Goal: Check status: Check status

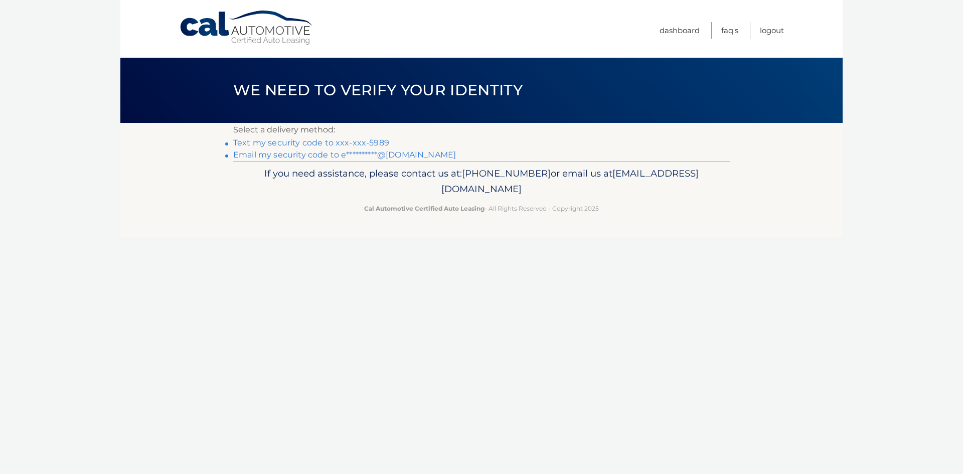
click at [360, 144] on link "Text my security code to xxx-xxx-5989" at bounding box center [311, 143] width 156 height 10
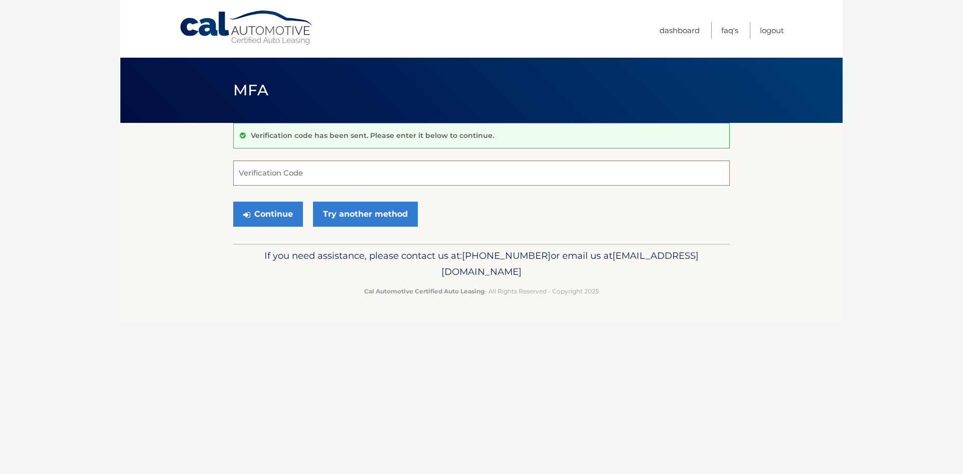
click at [344, 178] on input "Verification Code" at bounding box center [481, 173] width 497 height 25
type input "702124"
click at [233, 202] on button "Continue" at bounding box center [268, 214] width 70 height 25
click at [270, 215] on button "Continue" at bounding box center [268, 214] width 70 height 25
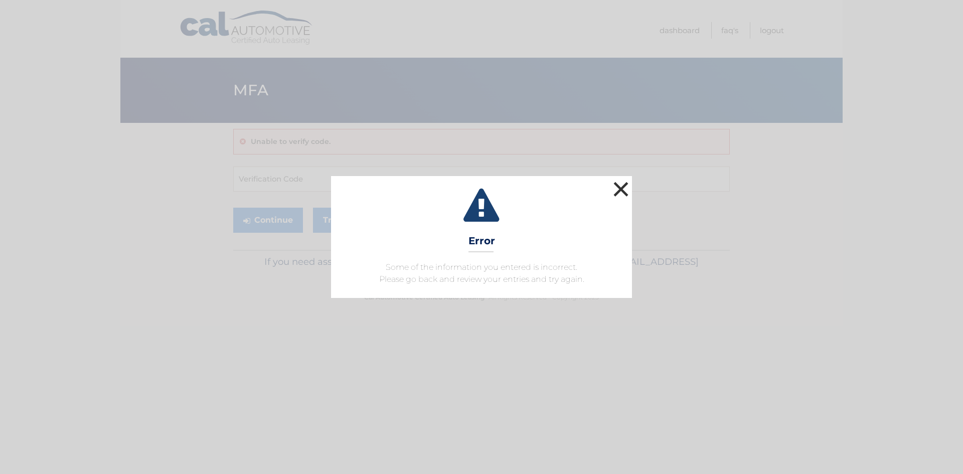
click at [627, 185] on button "×" at bounding box center [621, 189] width 20 height 20
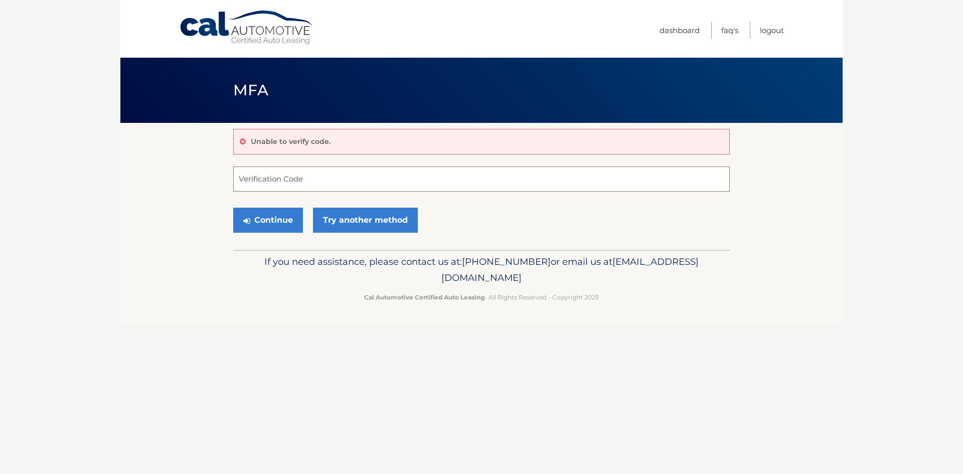
click at [335, 174] on input "Verification Code" at bounding box center [481, 179] width 497 height 25
click at [293, 175] on input "Verification Code" at bounding box center [481, 179] width 497 height 25
type input "702124"
click at [273, 225] on button "Continue" at bounding box center [268, 220] width 70 height 25
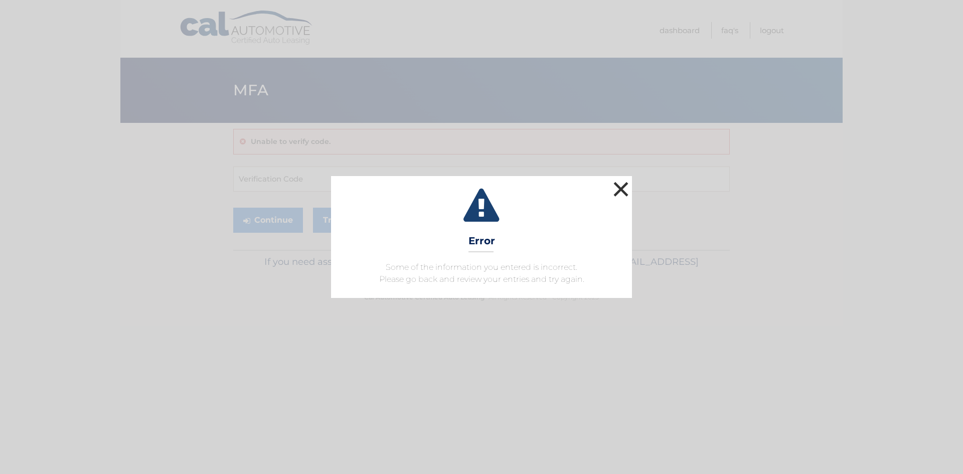
click at [620, 191] on button "×" at bounding box center [621, 189] width 20 height 20
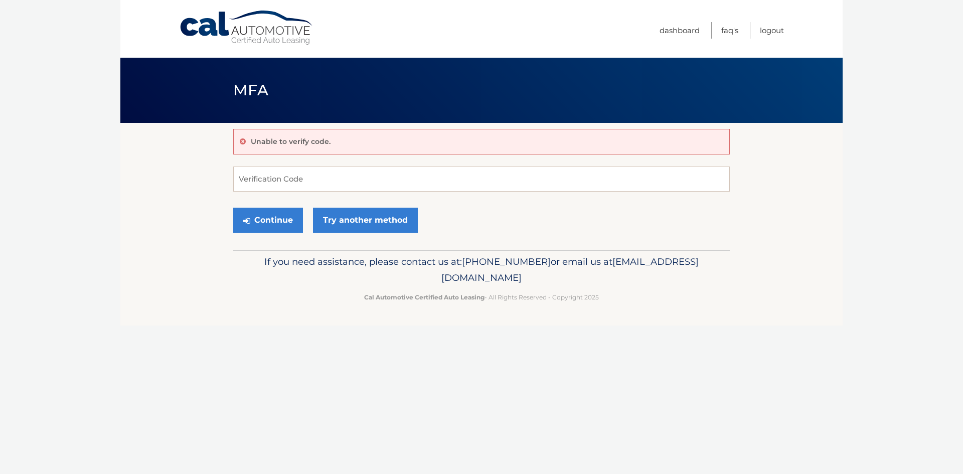
click at [250, 38] on link "Cal Automotive" at bounding box center [246, 28] width 135 height 36
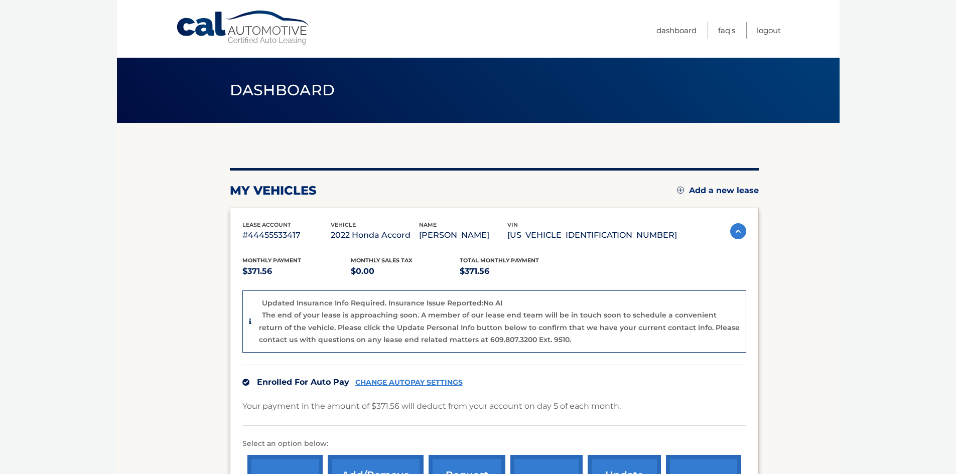
scroll to position [100, 0]
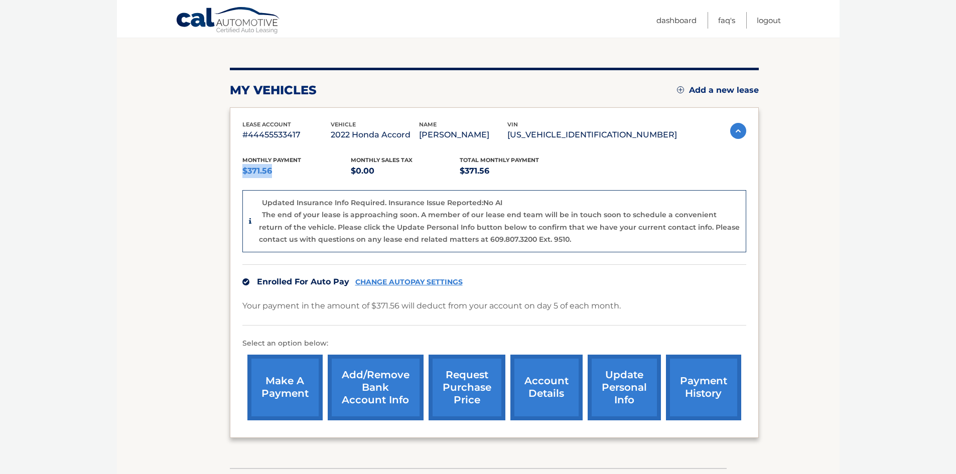
drag, startPoint x: 268, startPoint y: 170, endPoint x: 238, endPoint y: 166, distance: 29.9
click at [238, 166] on div "lease account #44455533417 vehicle 2022 Honda Accord name [PERSON_NAME] vin [US…" at bounding box center [494, 272] width 529 height 331
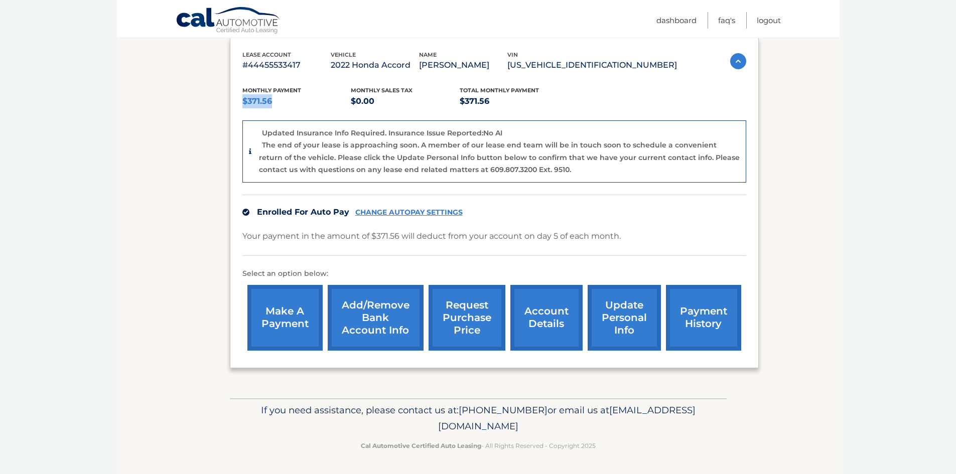
scroll to position [0, 0]
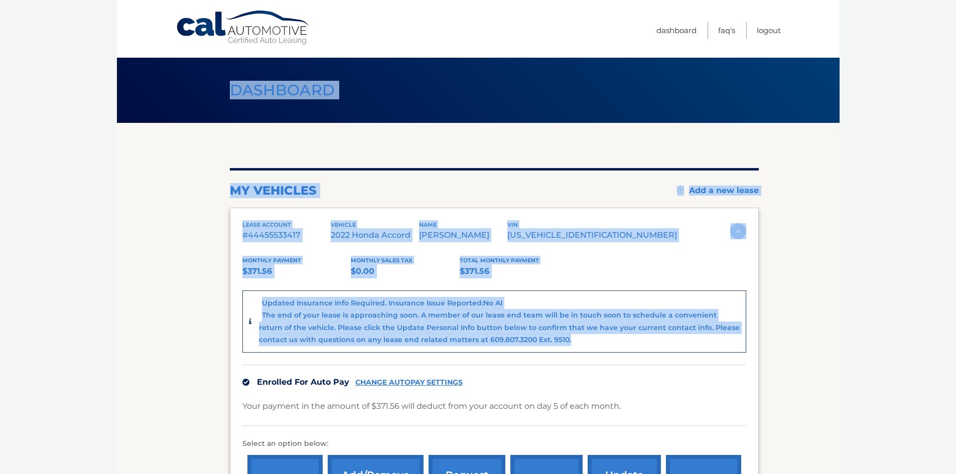
drag, startPoint x: 566, startPoint y: 348, endPoint x: 209, endPoint y: 104, distance: 431.9
click at [188, 104] on main "Dashboard my vehicles Add a new lease lease account #44455533417 vehicle 2022 H…" at bounding box center [478, 284] width 723 height 569
click at [513, 188] on div "my vehicles Add a new lease" at bounding box center [494, 190] width 529 height 15
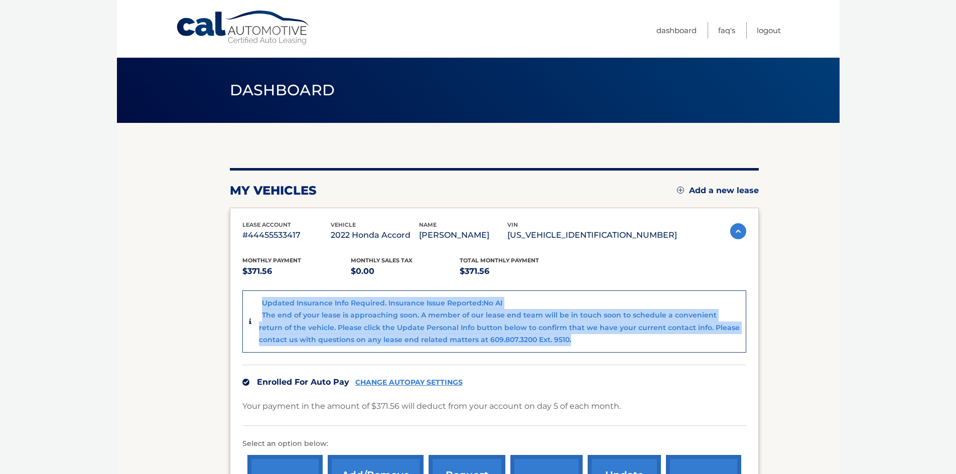
drag, startPoint x: 561, startPoint y: 343, endPoint x: 239, endPoint y: 289, distance: 326.1
click at [240, 288] on div "lease account #44455533417 vehicle 2022 Honda Accord name [PERSON_NAME] vin [US…" at bounding box center [494, 373] width 529 height 331
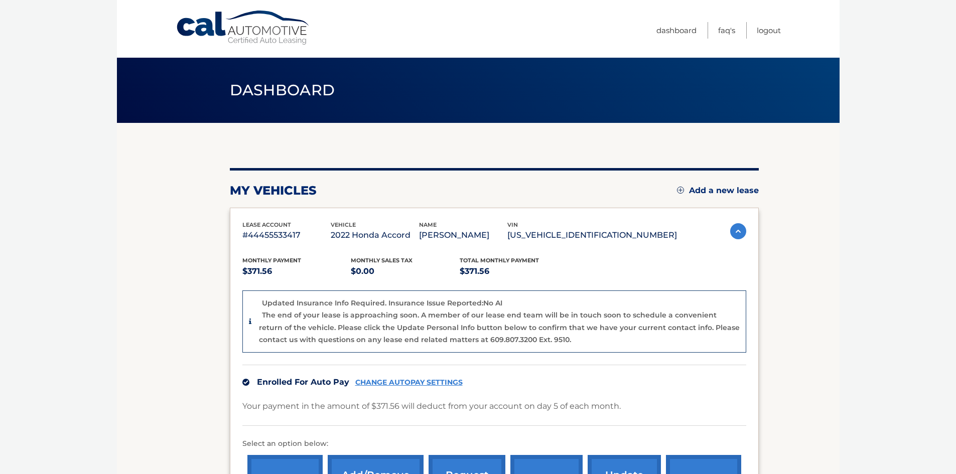
click at [542, 198] on div "my vehicles Add a new lease lease account #44455533417 vehicle 2022 Honda Accor…" at bounding box center [494, 353] width 529 height 370
click at [848, 212] on body "Cal Automotive Menu Dashboard FAQ's Logout" at bounding box center [478, 237] width 956 height 474
drag, startPoint x: 800, startPoint y: 195, endPoint x: 261, endPoint y: 156, distance: 540.9
click at [261, 156] on section "my vehicles Add a new lease lease account #44455533417 vehicle 2022 Honda Accor…" at bounding box center [478, 346] width 723 height 446
click at [284, 133] on div "my vehicles Add a new lease lease account #44455533417 vehicle 2022 Honda Accor…" at bounding box center [494, 346] width 529 height 446
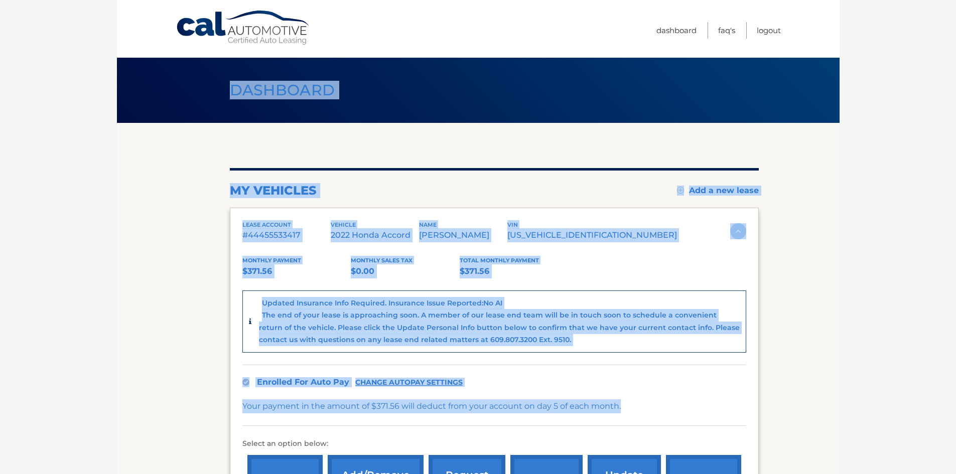
drag, startPoint x: 225, startPoint y: 79, endPoint x: 644, endPoint y: 400, distance: 527.2
click at [635, 408] on main "Dashboard my vehicles Add a new lease lease account #44455533417 vehicle 2022 H…" at bounding box center [478, 284] width 723 height 569
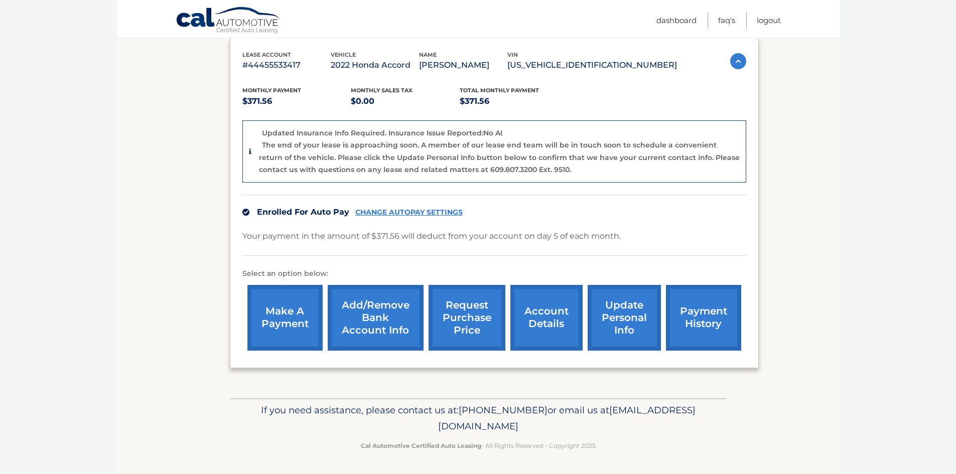
click at [845, 256] on body "Cal Automotive Menu Dashboard FAQ's Logout" at bounding box center [478, 67] width 956 height 474
drag, startPoint x: 584, startPoint y: 429, endPoint x: 233, endPoint y: 17, distance: 541.8
click at [235, 18] on div "Cal Automotive Menu Dashboard FAQ's Logout vin" at bounding box center [478, 67] width 723 height 474
click at [607, 98] on div "Monthly Payment $371.56 Monthly sales Tax $0.00 Total Monthly Payment $371.56" at bounding box center [459, 97] width 435 height 23
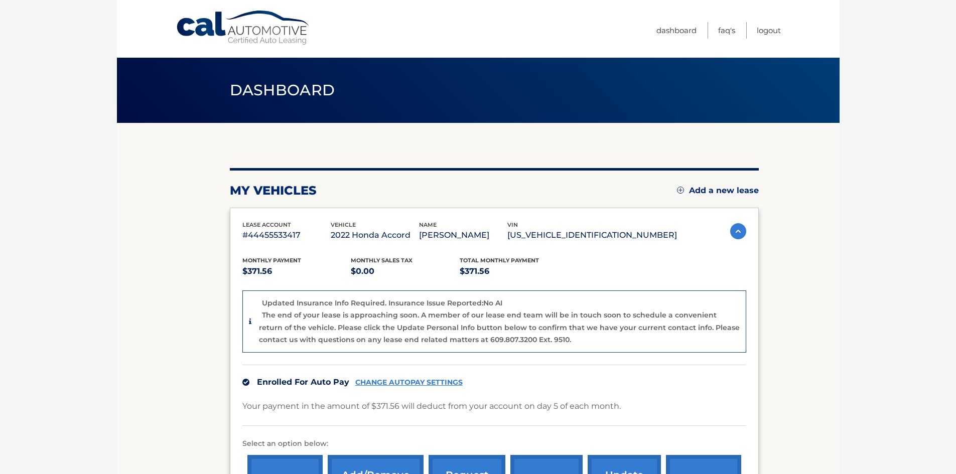
drag, startPoint x: 393, startPoint y: 7, endPoint x: 270, endPoint y: 11, distance: 123.5
click at [393, 6] on nav "Menu Dashboard FAQ's Logout" at bounding box center [550, 29] width 462 height 58
click at [181, 18] on link "Cal Automotive" at bounding box center [243, 28] width 135 height 36
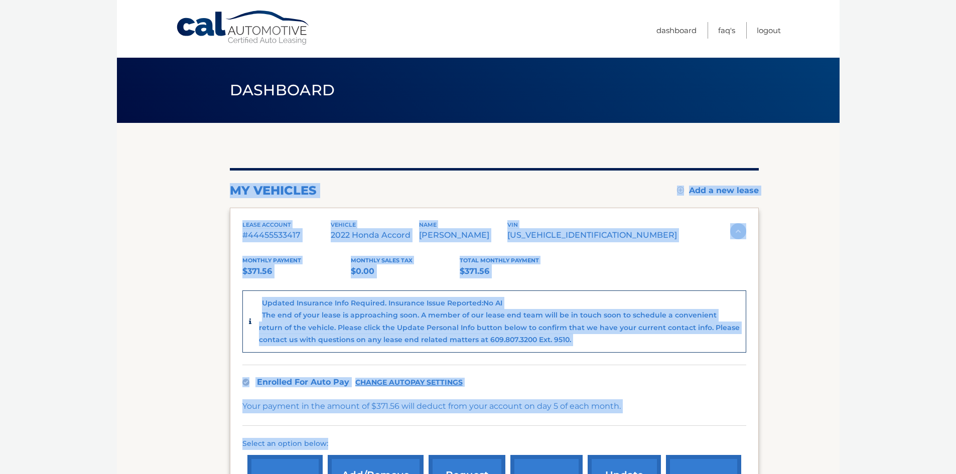
drag, startPoint x: 232, startPoint y: 191, endPoint x: 666, endPoint y: 446, distance: 504.1
click at [666, 446] on div "my vehicles Add a new lease lease account #44455533417 vehicle 2022 Honda Accor…" at bounding box center [494, 353] width 529 height 370
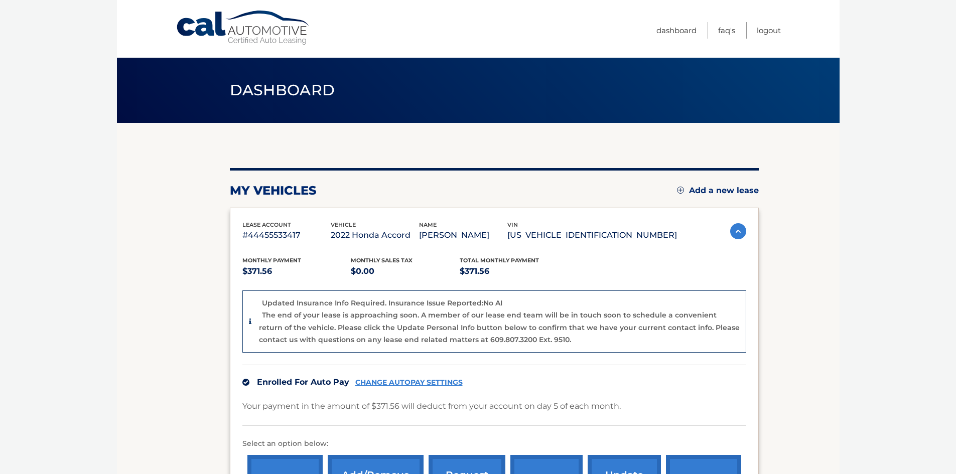
click at [590, 138] on div "my vehicles Add a new lease lease account #44455533417 vehicle 2022 Honda Accor…" at bounding box center [494, 346] width 529 height 446
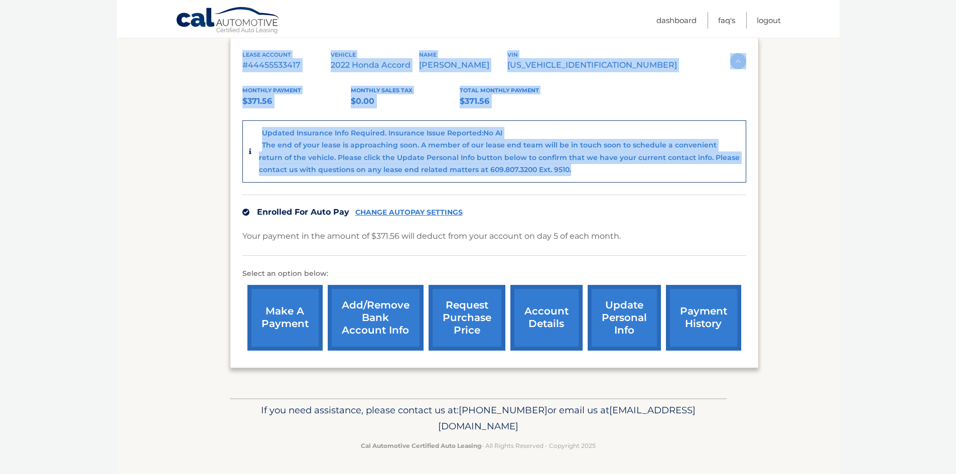
drag, startPoint x: 556, startPoint y: 166, endPoint x: 213, endPoint y: 42, distance: 363.8
click at [213, 42] on section "my vehicles Add a new lease lease account #44455533417 vehicle 2022 Honda Accor…" at bounding box center [478, 176] width 723 height 446
